Goal: Task Accomplishment & Management: Complete application form

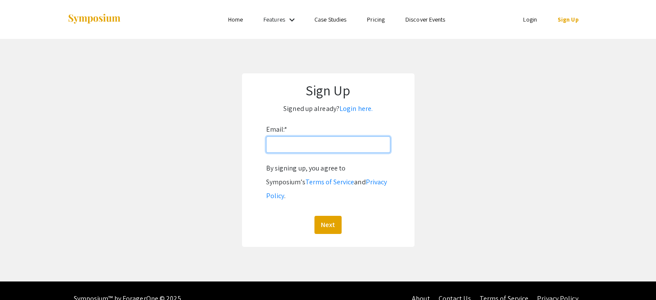
click at [306, 143] on input "Email: *" at bounding box center [328, 144] width 124 height 16
type input "[EMAIL_ADDRESS][DOMAIN_NAME]"
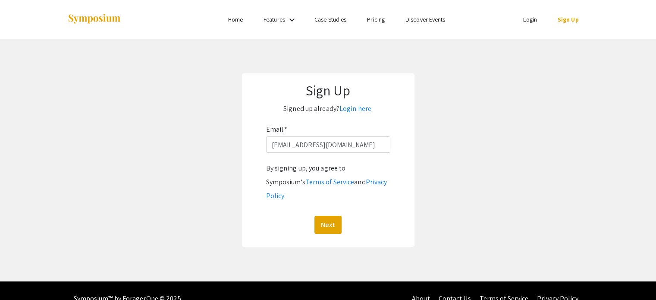
click at [330, 199] on div "By signing up, you agree to Symposium’s Terms of Service and Privacy Policy . N…" at bounding box center [328, 197] width 124 height 72
click at [329, 216] on button "Next" at bounding box center [327, 225] width 27 height 18
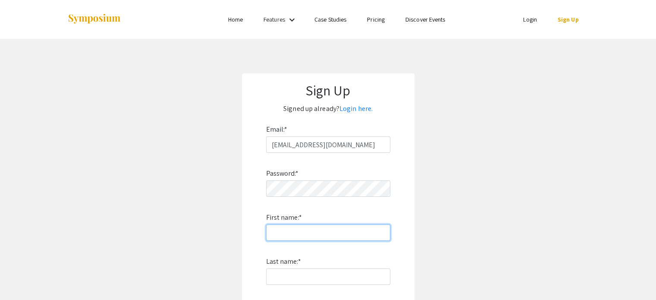
click at [289, 226] on input "First name: *" at bounding box center [328, 232] width 124 height 16
type input "[PERSON_NAME]"
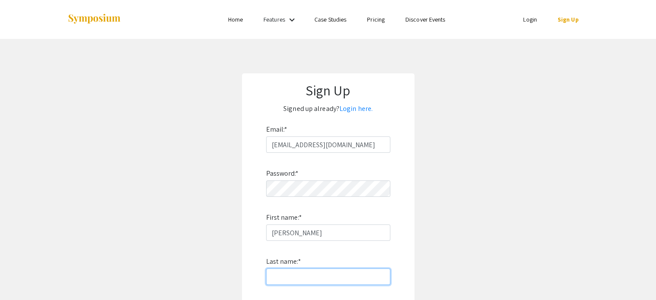
type input "[PERSON_NAME]"
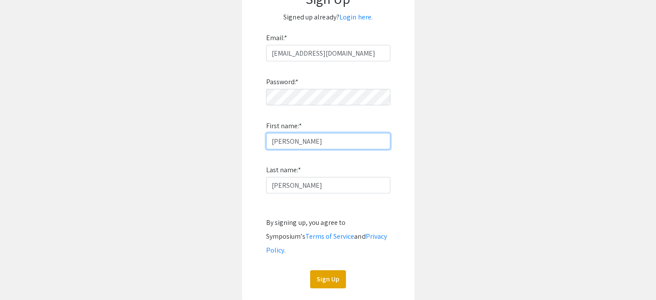
scroll to position [100, 0]
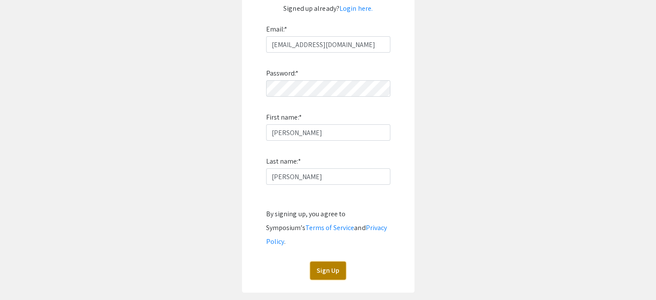
click at [329, 261] on button "Sign Up" at bounding box center [328, 270] width 36 height 18
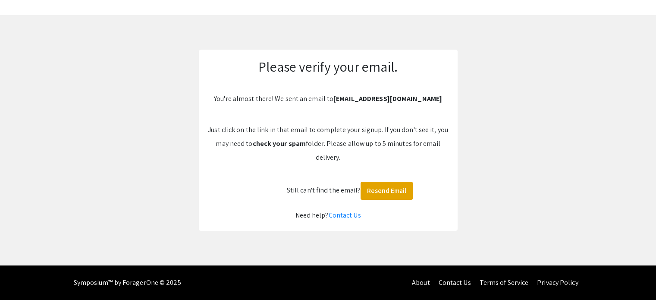
scroll to position [23, 0]
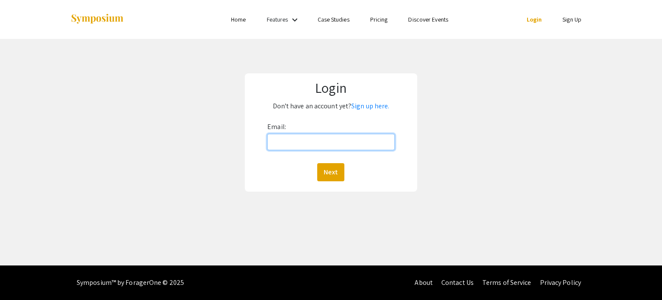
click at [291, 144] on input "Email:" at bounding box center [330, 142] width 127 height 16
type input "[EMAIL_ADDRESS][DOMAIN_NAME]"
click at [335, 170] on button "Next" at bounding box center [330, 172] width 27 height 18
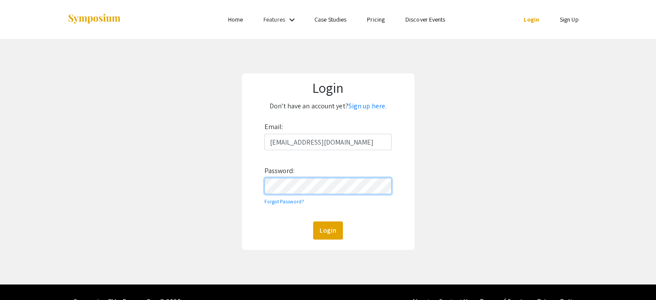
click at [313, 221] on button "Login" at bounding box center [328, 230] width 30 height 18
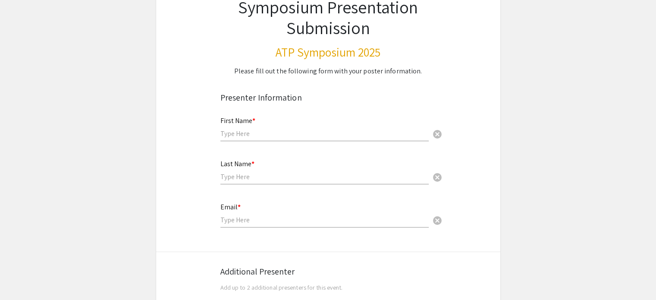
scroll to position [77, 0]
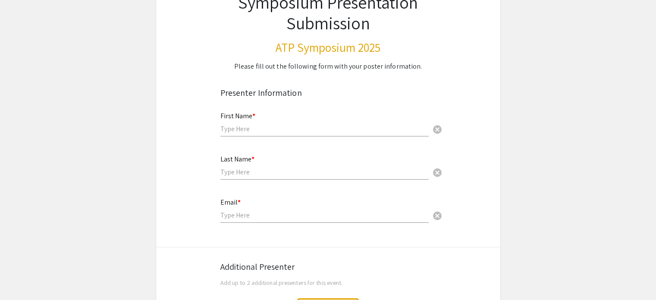
click at [246, 127] on input "text" at bounding box center [324, 128] width 208 height 9
type input "[PERSON_NAME]"
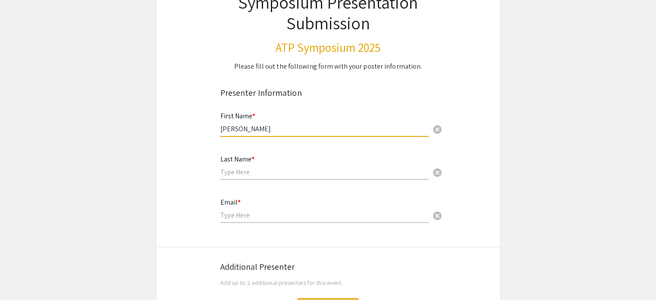
type input "[PERSON_NAME]"
type input "[EMAIL_ADDRESS][DOMAIN_NAME]"
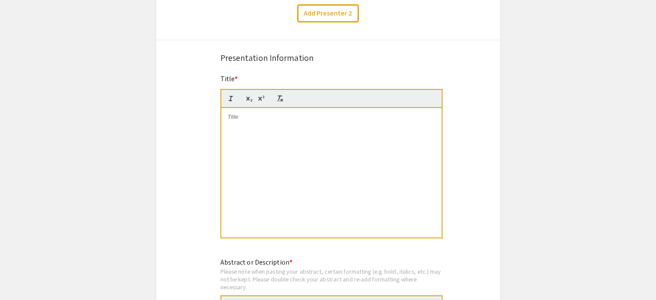
scroll to position [371, 0]
click at [249, 117] on p at bounding box center [331, 117] width 207 height 8
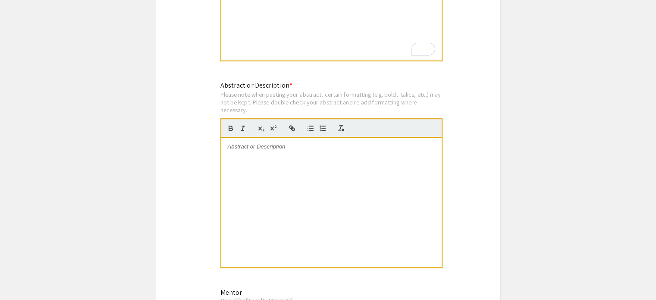
scroll to position [549, 0]
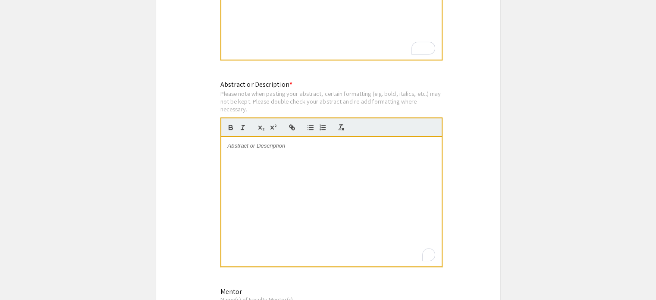
click at [256, 154] on div "To enrich screen reader interactions, please activate Accessibility in Grammarl…" at bounding box center [331, 201] width 220 height 129
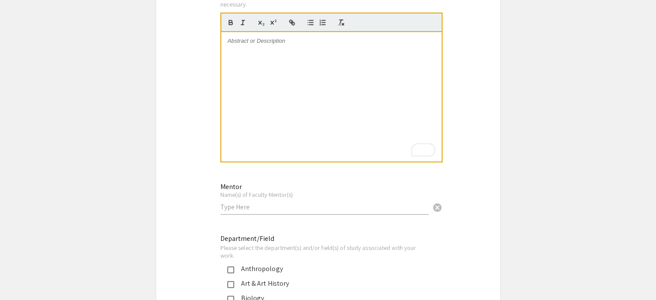
scroll to position [655, 0]
click at [245, 201] on input "text" at bounding box center [324, 205] width 208 height 9
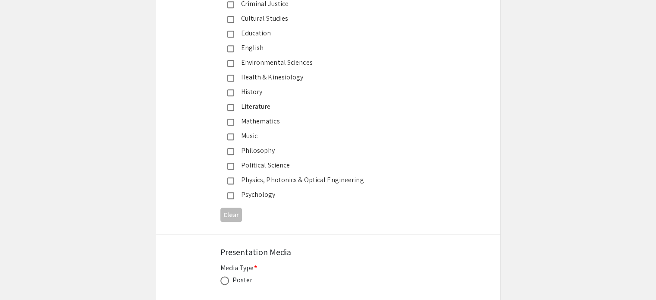
scroll to position [1064, 0]
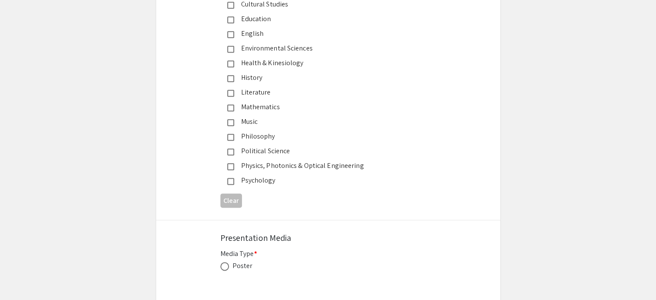
type input "Dr. Deborah Nemko"
click at [231, 119] on mat-pseudo-checkbox at bounding box center [230, 122] width 7 height 7
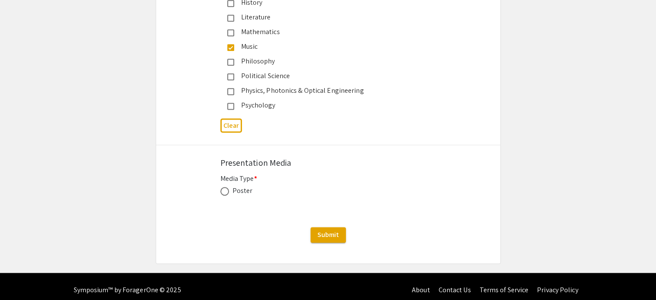
scroll to position [1144, 0]
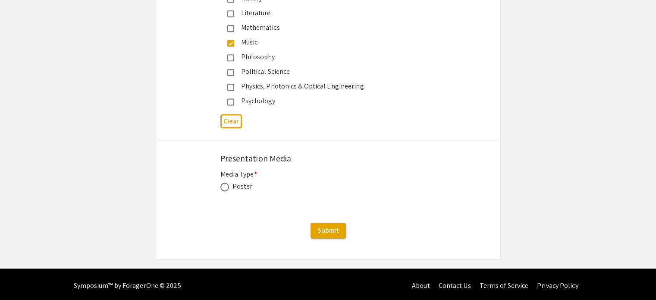
click at [227, 185] on span at bounding box center [224, 186] width 9 height 9
click at [227, 185] on input "radio" at bounding box center [224, 186] width 9 height 9
radio input "true"
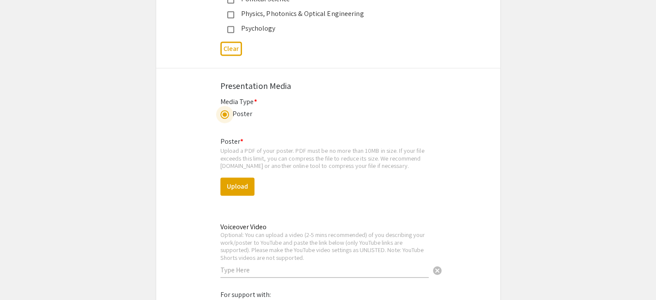
scroll to position [1220, 0]
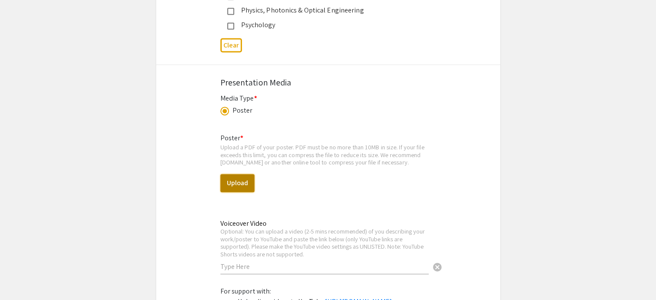
click at [243, 185] on button "Upload" at bounding box center [237, 183] width 34 height 18
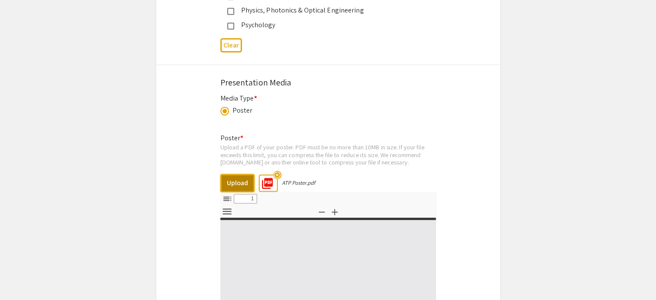
select select "custom"
type input "0"
select select "custom"
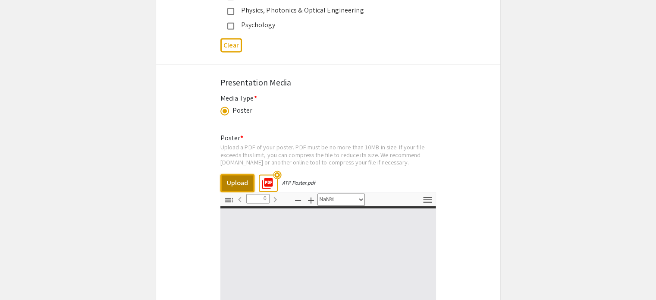
type input "1"
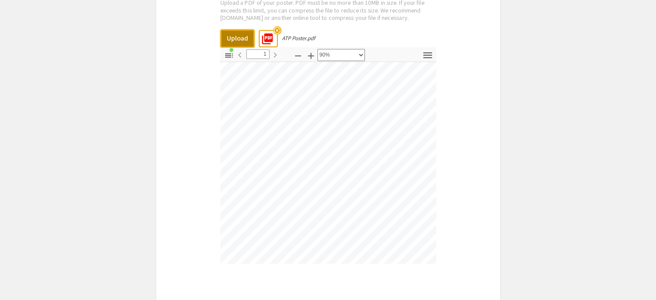
scroll to position [785, 1068]
select select "custom"
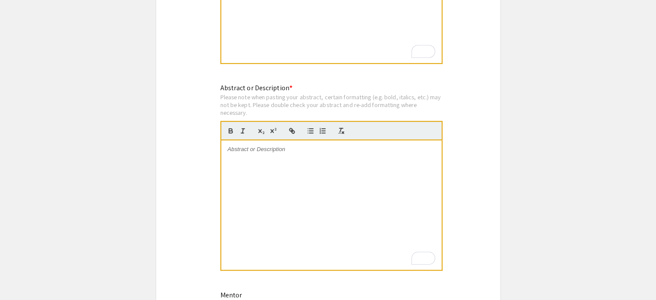
scroll to position [547, 0]
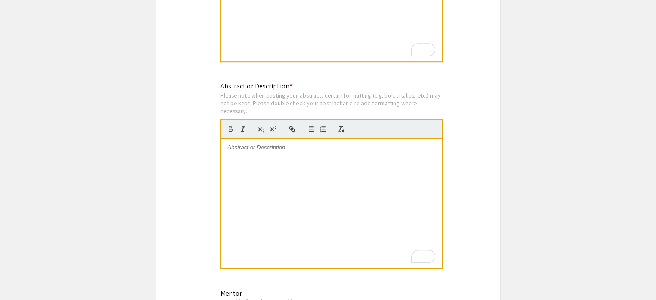
click at [279, 161] on div "To enrich screen reader interactions, please activate Accessibility in Grammarl…" at bounding box center [331, 202] width 220 height 129
click at [316, 182] on div "To enrich screen reader interactions, please activate Accessibility in Grammarl…" at bounding box center [331, 202] width 220 height 129
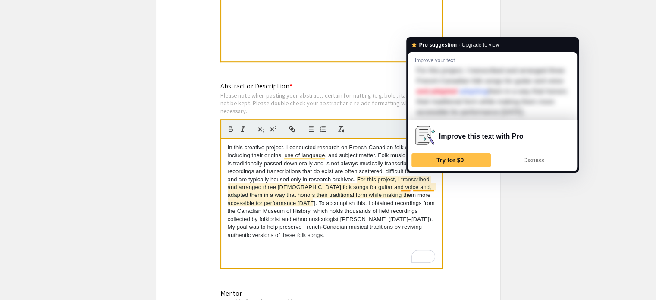
click at [412, 187] on p "In this creative project, I conducted research on French-Canadian folk songs, i…" at bounding box center [331, 191] width 207 height 95
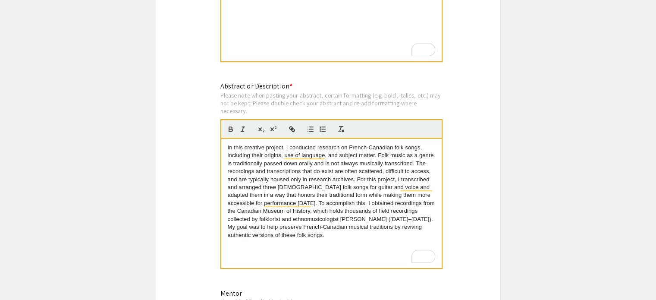
click at [343, 191] on p "In this creative project, I conducted research on French-Canadian folk songs, i…" at bounding box center [331, 191] width 207 height 95
click at [344, 240] on div "In this creative project, I conducted research on French-Canadian folk songs, i…" at bounding box center [331, 202] width 220 height 129
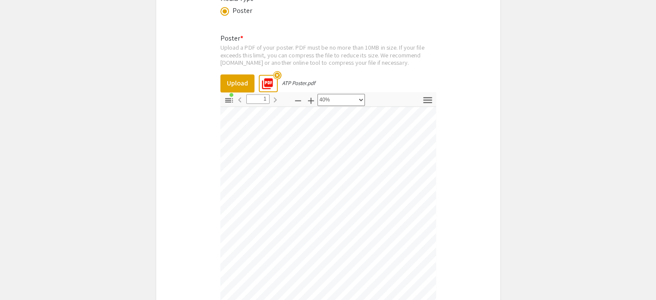
scroll to position [203, 19]
select select "custom"
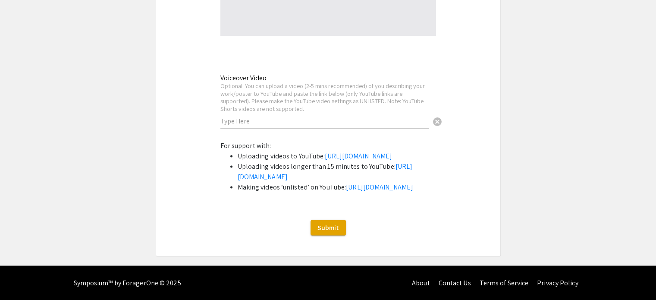
scroll to position [1640, 0]
click at [331, 231] on span "Submit" at bounding box center [328, 227] width 22 height 9
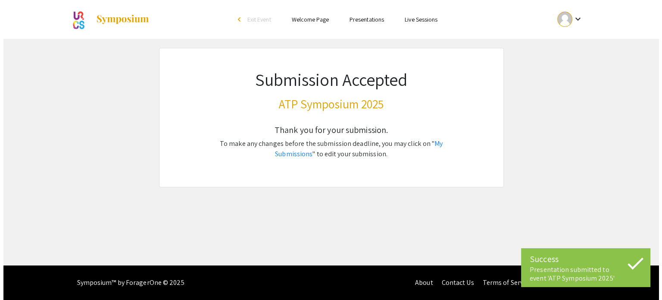
scroll to position [0, 0]
